Goal: Task Accomplishment & Management: Manage account settings

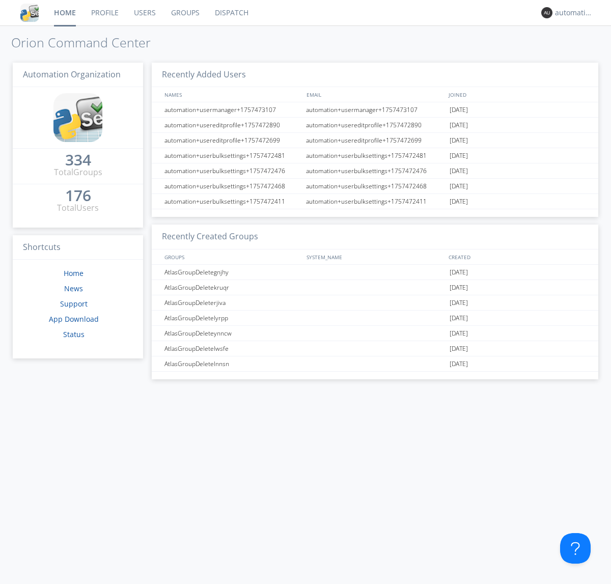
click at [231, 13] on link "Dispatch" at bounding box center [231, 12] width 49 height 25
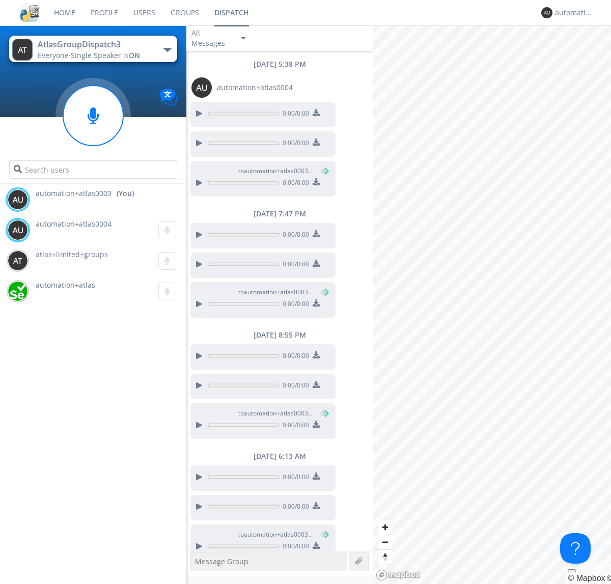
scroll to position [13, 0]
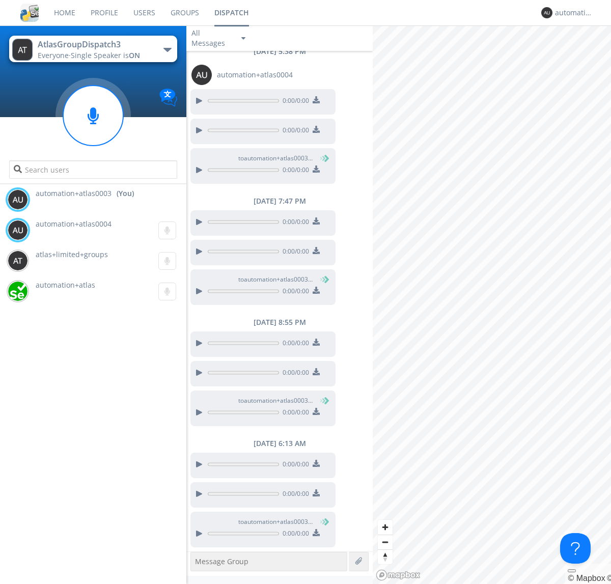
click at [167, 49] on div "button" at bounding box center [168, 50] width 8 height 4
click at [0, 0] on span "AtlasGroupDispatch" at bounding box center [0, 0] width 0 height 0
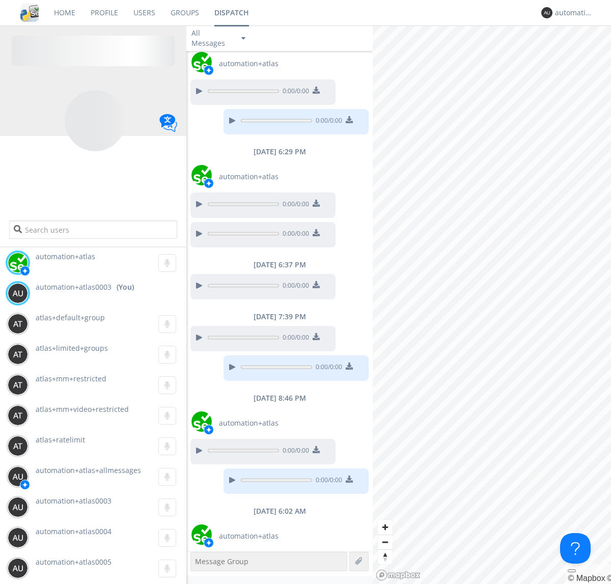
scroll to position [180, 0]
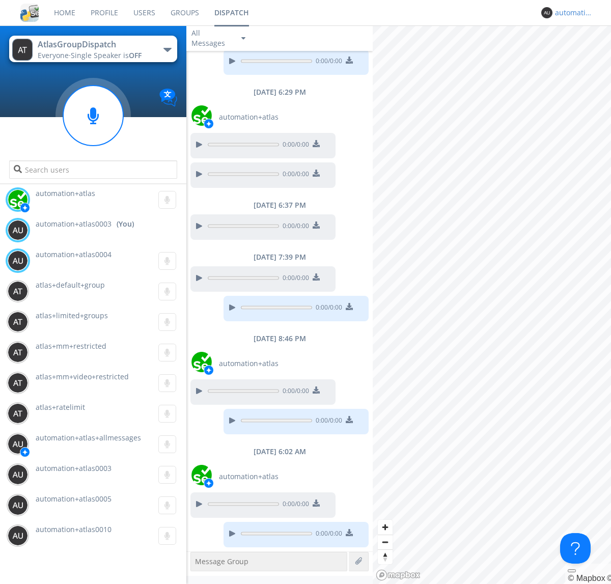
click at [572, 13] on div "automation+atlas0003" at bounding box center [574, 13] width 38 height 10
click at [579, 53] on div "Log Out" at bounding box center [579, 54] width 52 height 18
